Goal: Find specific page/section: Find specific page/section

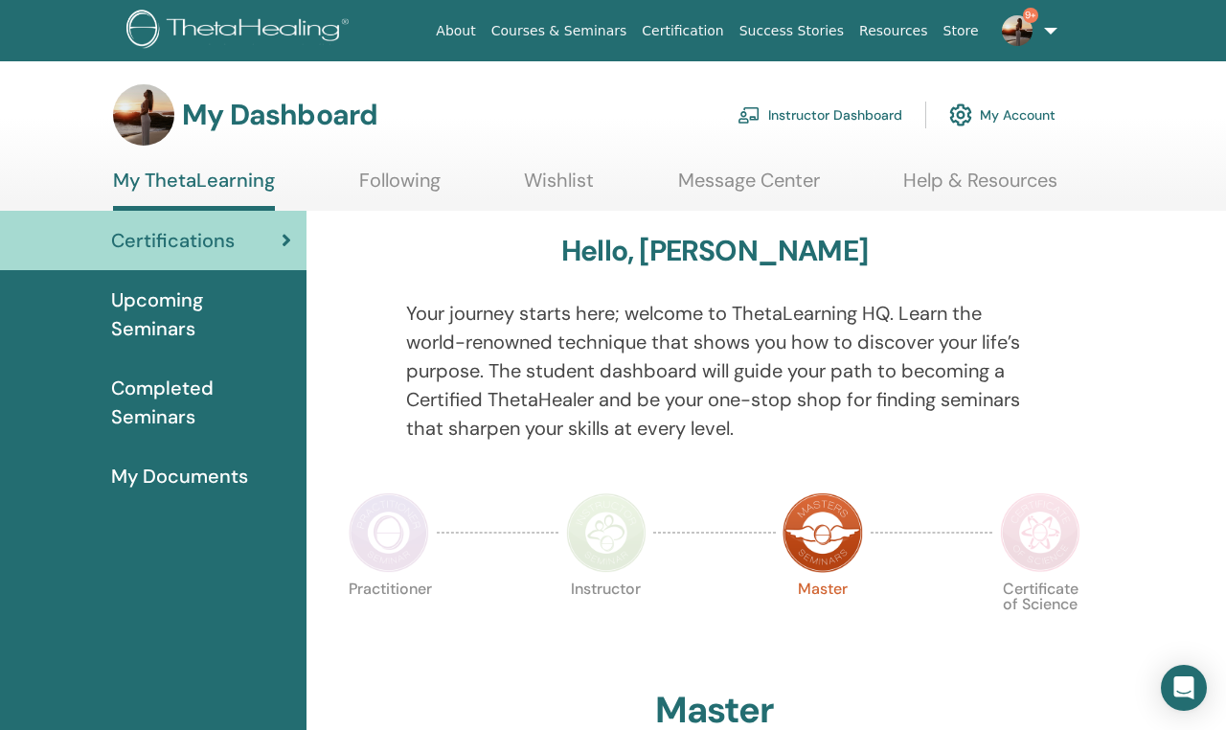
click at [698, 118] on link "Instructor Dashboard" at bounding box center [819, 115] width 165 height 42
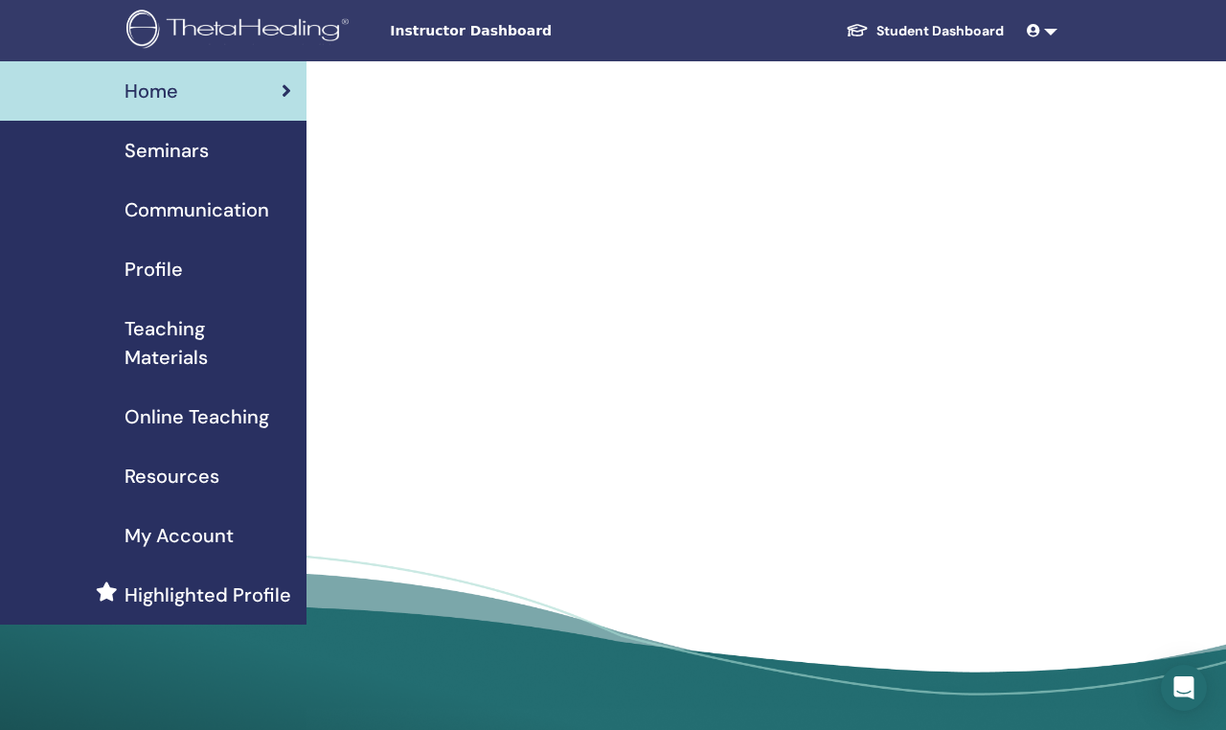
click at [170, 152] on span "Seminars" at bounding box center [167, 150] width 84 height 29
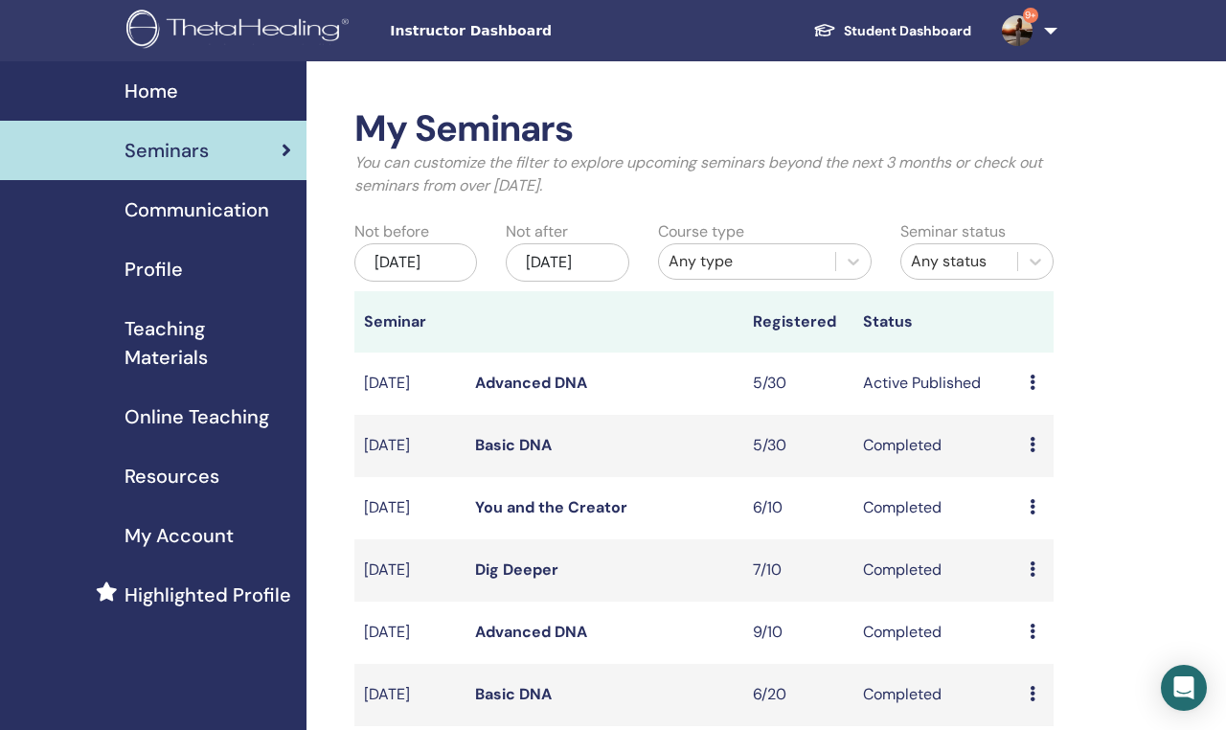
click at [506, 455] on link "Basic DNA" at bounding box center [513, 445] width 77 height 20
click at [510, 455] on link "Basic DNA" at bounding box center [513, 445] width 77 height 20
click at [501, 453] on link "Basic DNA" at bounding box center [513, 445] width 77 height 20
click at [498, 415] on td "Advanced DNA" at bounding box center [604, 383] width 278 height 62
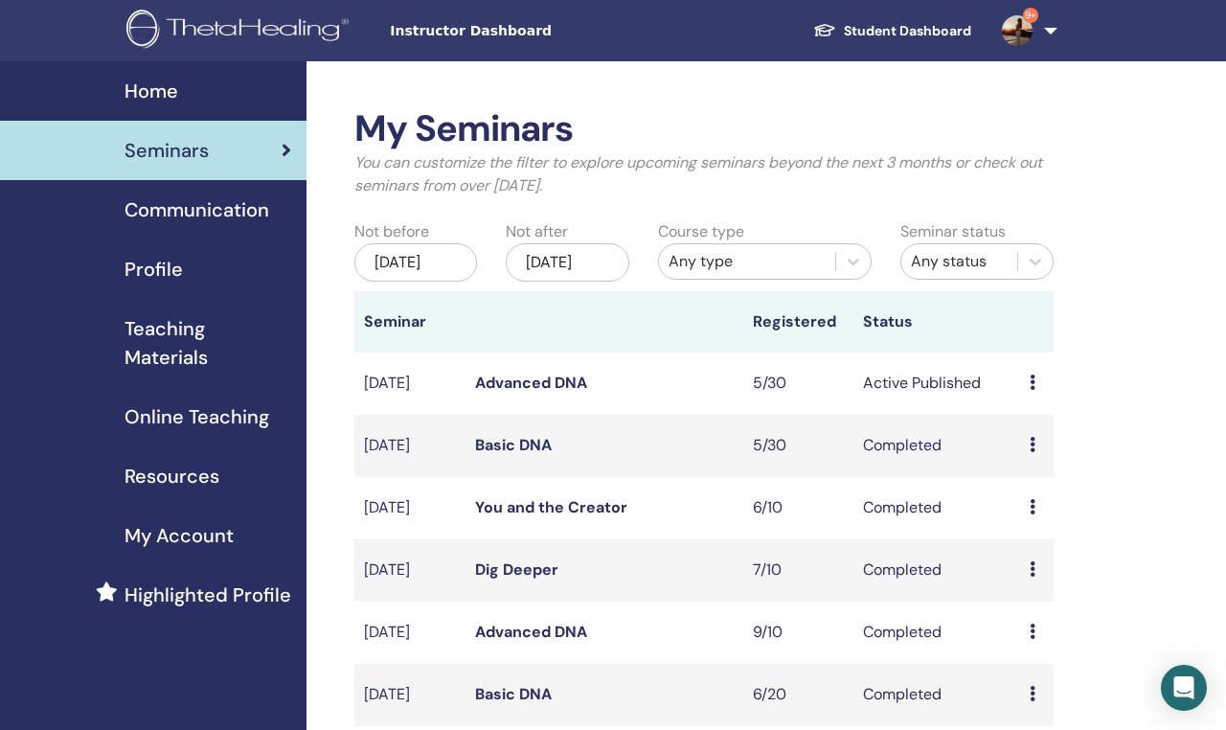
click at [1032, 415] on td "Preview Edit Attendees Cancel" at bounding box center [1037, 383] width 34 height 62
